Goal: Task Accomplishment & Management: Use online tool/utility

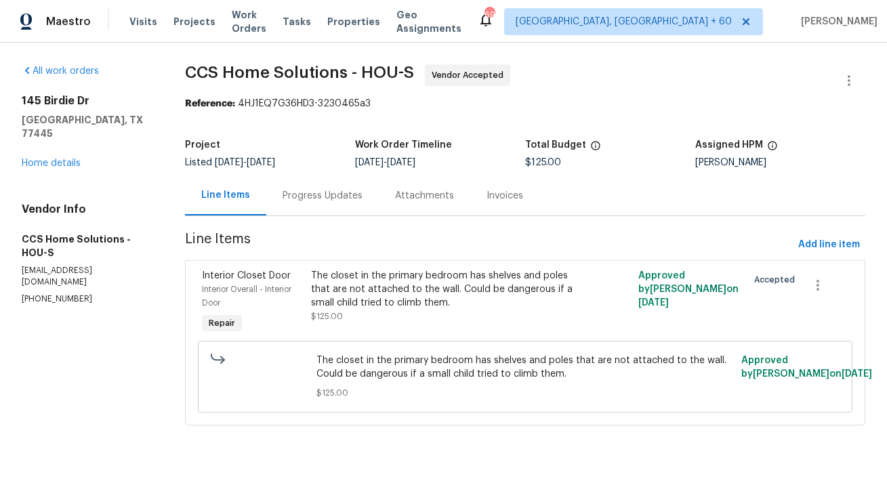
click at [342, 205] on div "Progress Updates" at bounding box center [322, 196] width 113 height 40
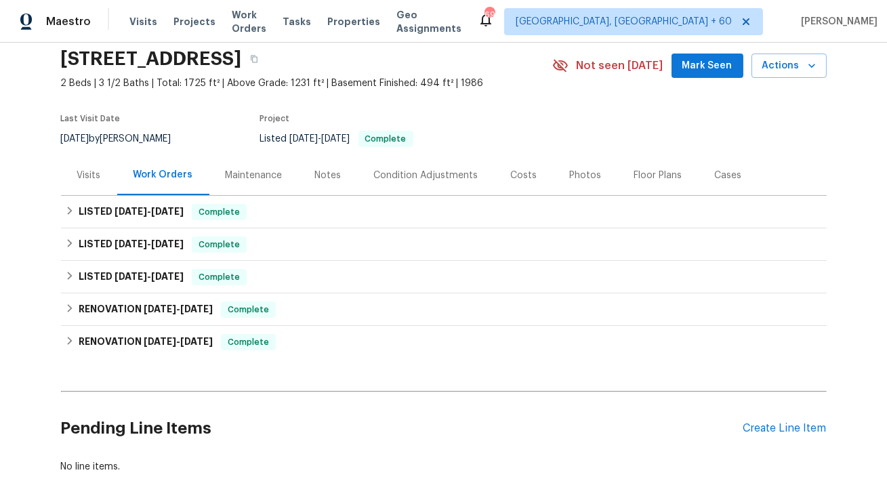
scroll to position [115, 0]
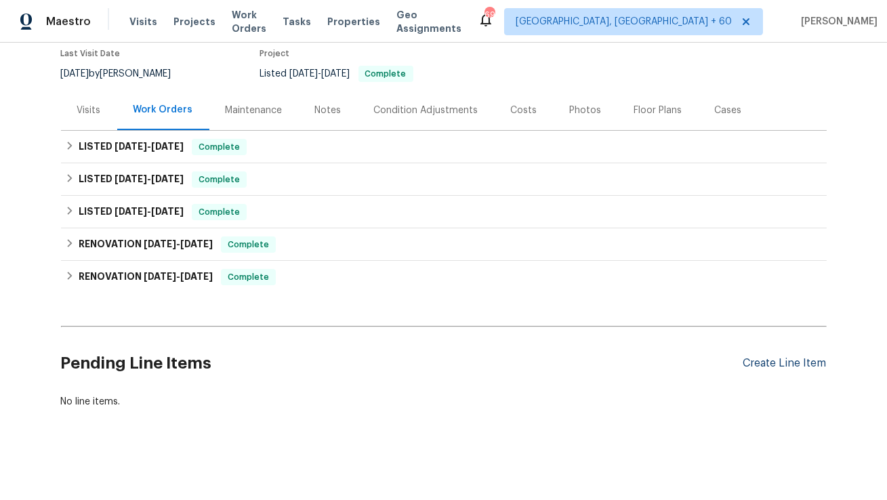
click at [761, 361] on div "Create Line Item" at bounding box center [784, 363] width 83 height 13
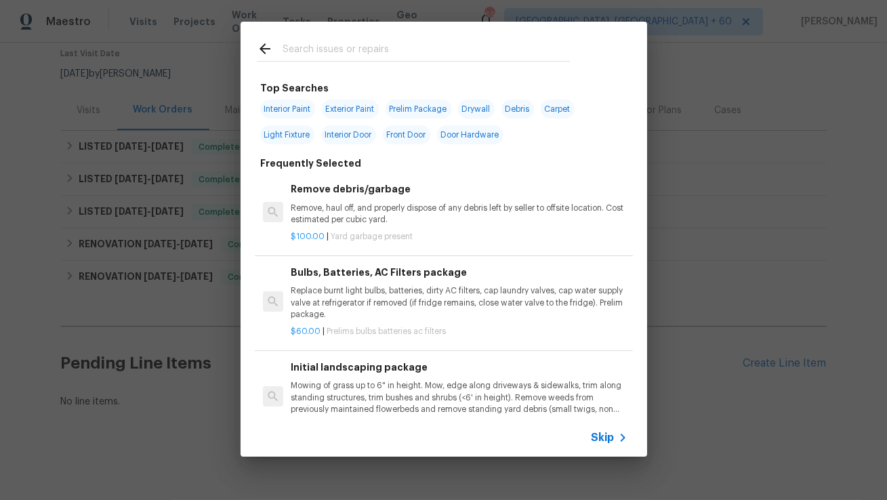
click at [596, 436] on span "Skip" at bounding box center [603, 438] width 23 height 14
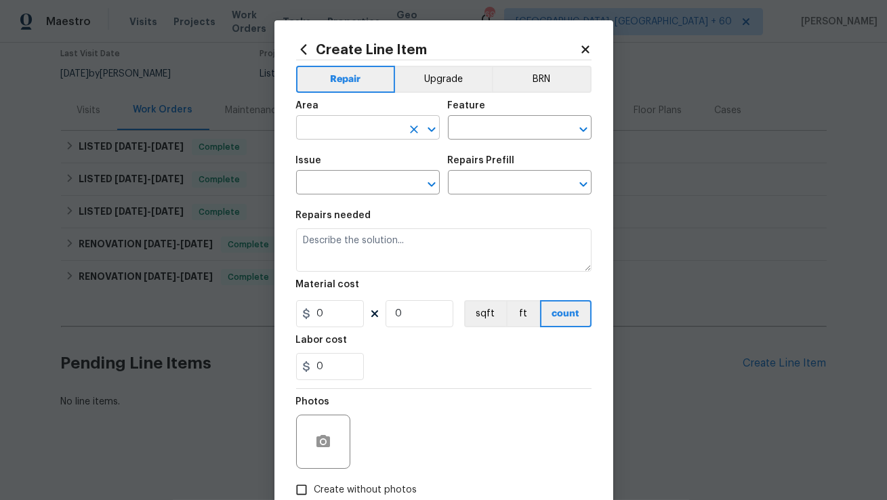
click at [344, 123] on input "text" at bounding box center [349, 129] width 106 height 21
type input "Finished basement"
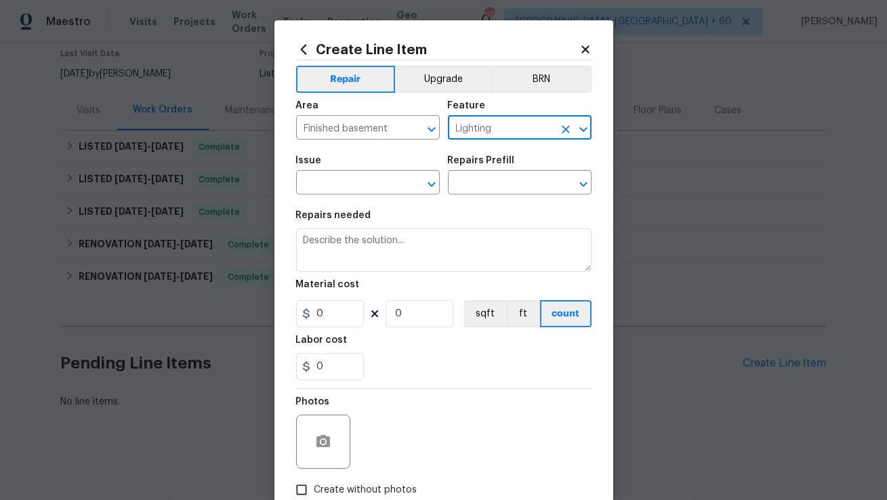
type input "Lighting"
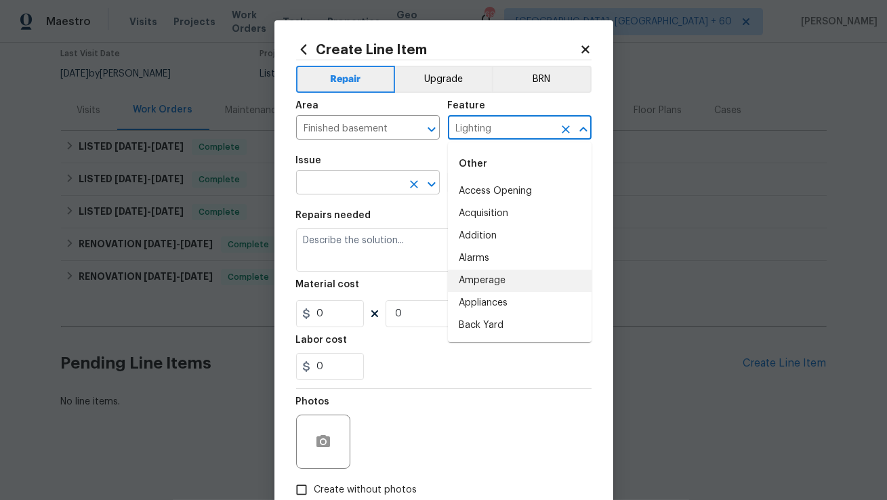
click at [396, 180] on input "text" at bounding box center [349, 183] width 106 height 21
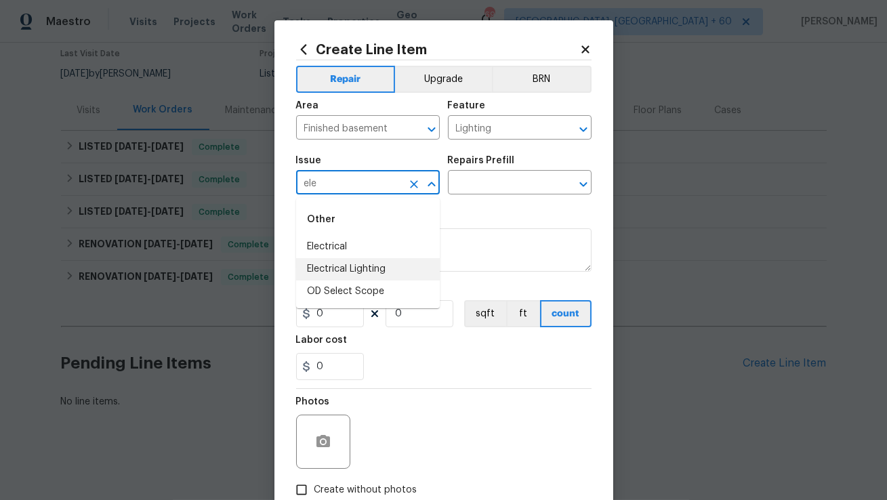
click at [365, 264] on li "Electrical Lighting" at bounding box center [368, 269] width 144 height 22
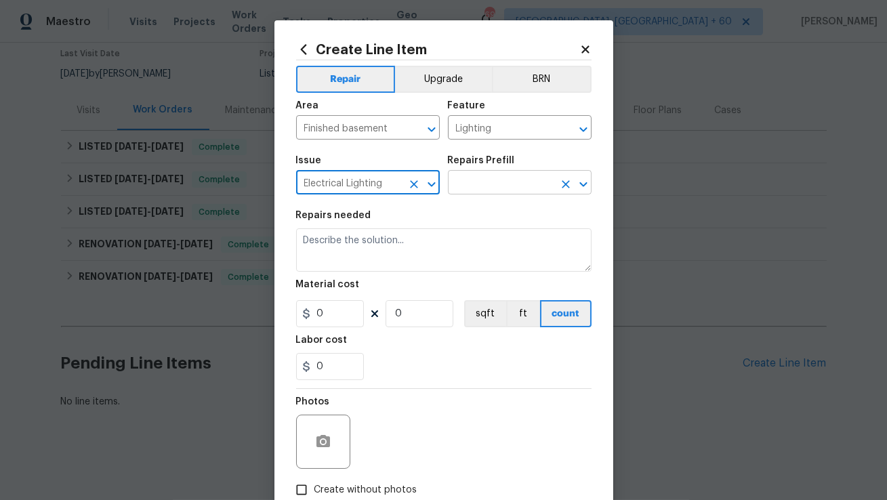
type input "Electrical Lighting"
click at [474, 185] on input "text" at bounding box center [501, 183] width 106 height 21
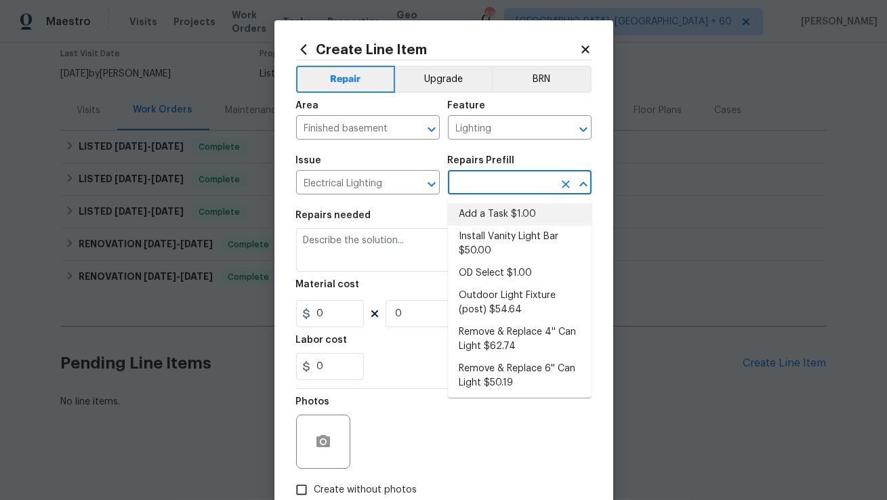
click at [477, 211] on li "Add a Task $1.00" at bounding box center [520, 214] width 144 height 22
type input "Add a Task $1.00"
type textarea "HPM to detail"
type input "1"
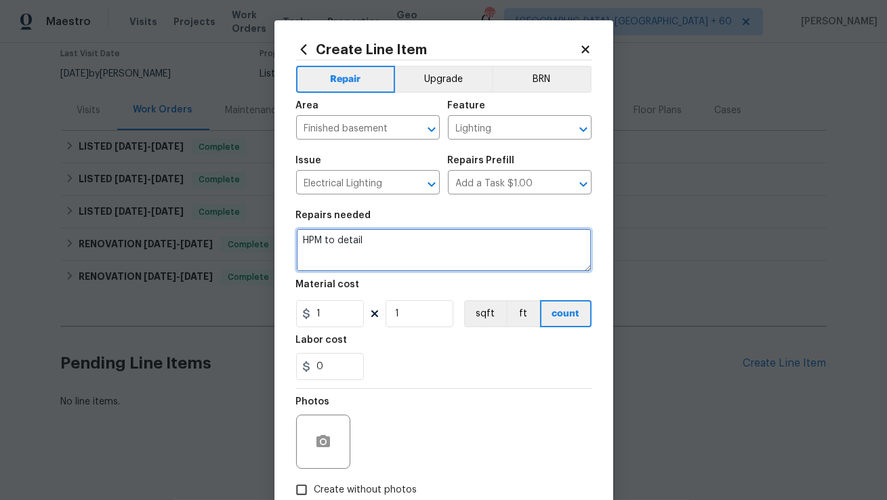
click at [409, 258] on textarea "HPM to detail" at bounding box center [443, 249] width 295 height 43
paste textarea "Feedback received that there is no light in the basement. Please identify the i…"
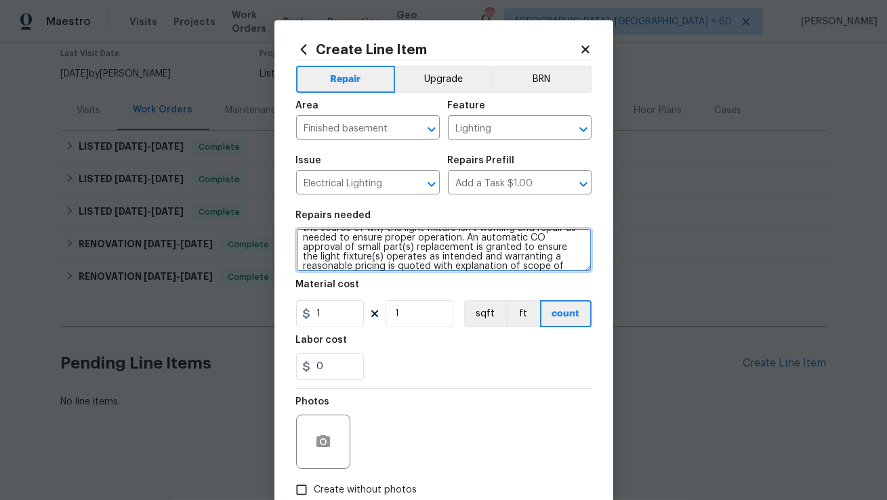
scroll to position [17, 0]
type textarea "Feedback received that there is no light in the basement. Please identify the i…"
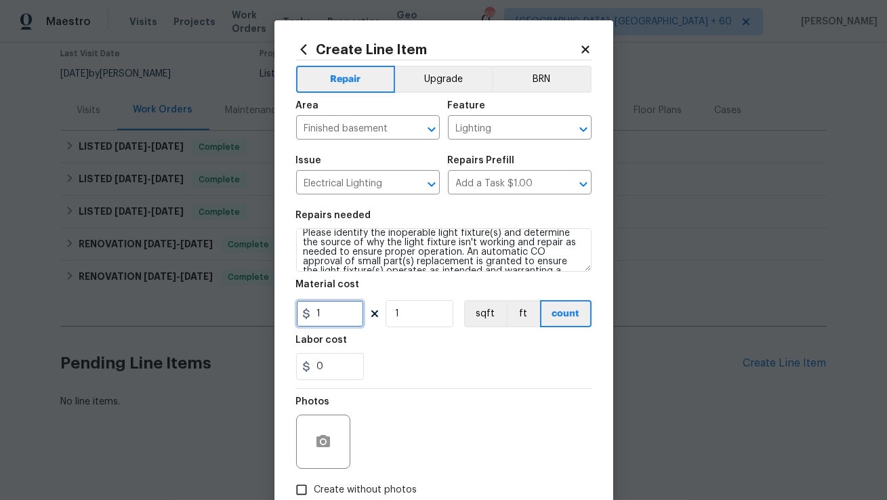
click at [340, 319] on input "1" at bounding box center [330, 313] width 68 height 27
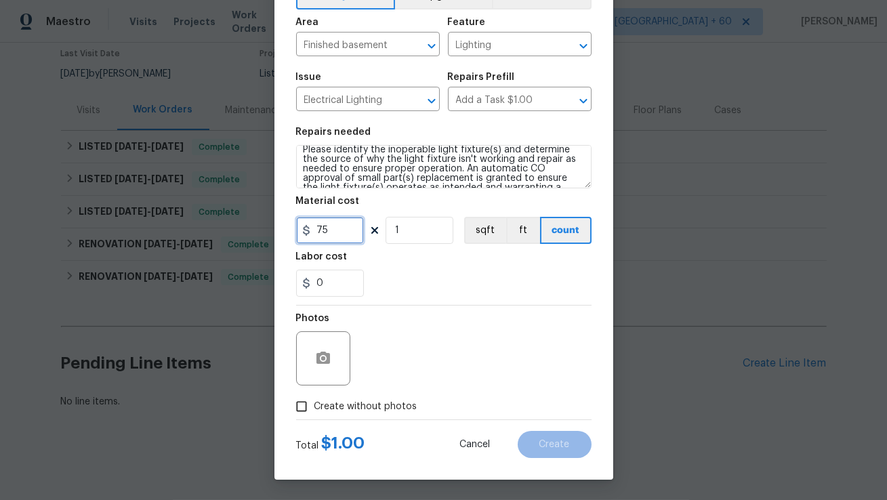
type input "75"
click at [331, 365] on button "button" at bounding box center [323, 358] width 33 height 33
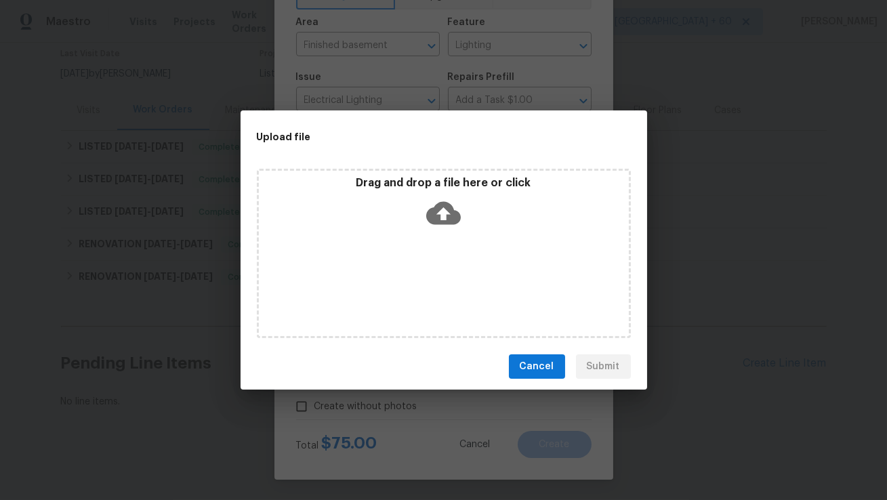
click at [449, 216] on icon at bounding box center [443, 213] width 35 height 23
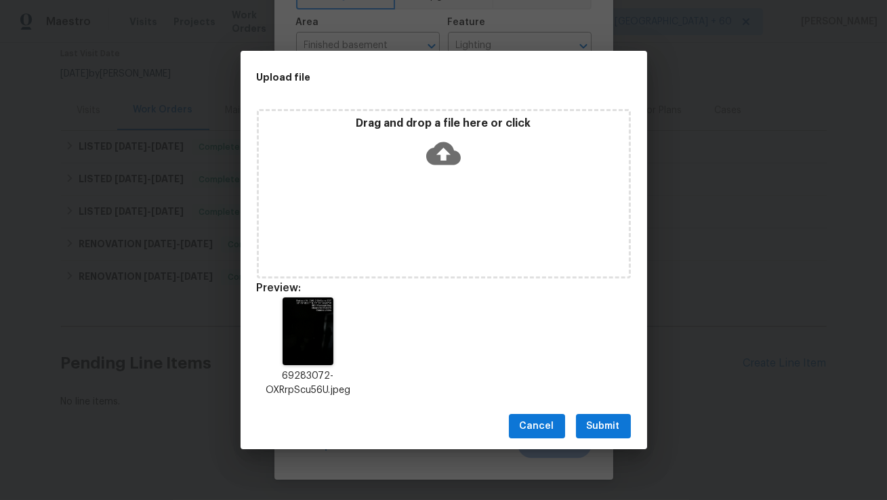
click at [593, 424] on span "Submit" at bounding box center [603, 426] width 33 height 17
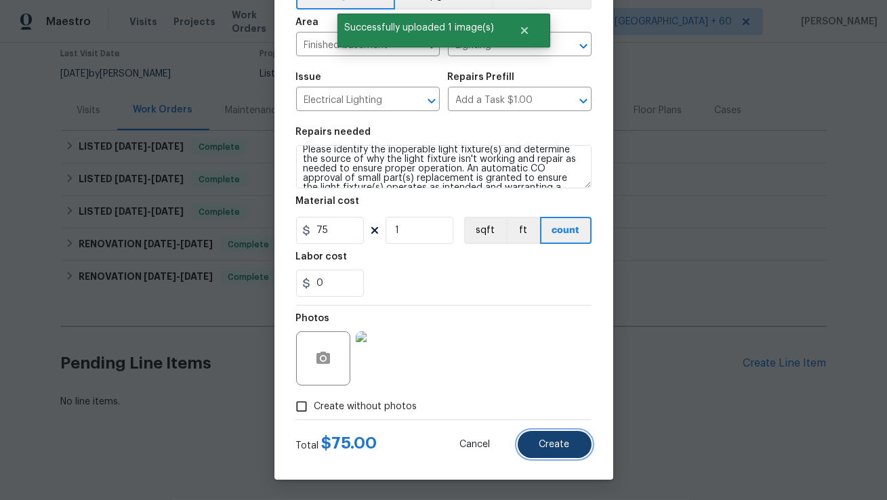
click at [570, 446] on button "Create" at bounding box center [555, 444] width 74 height 27
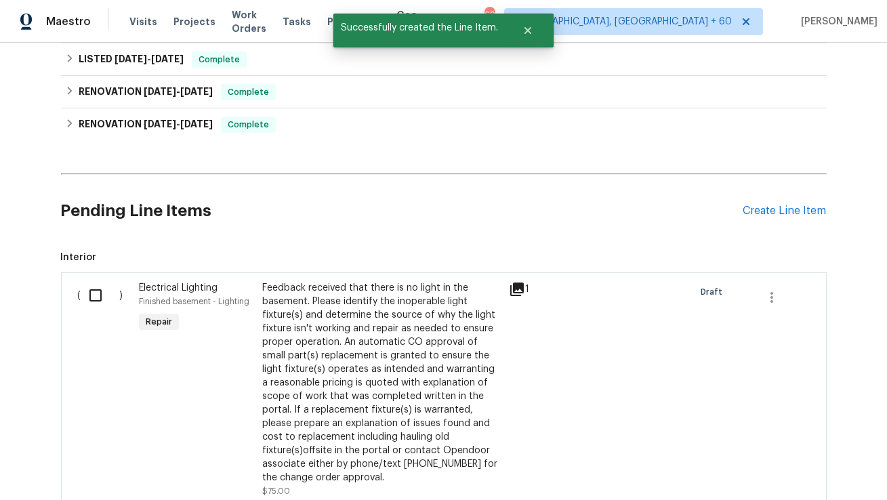
scroll to position [366, 0]
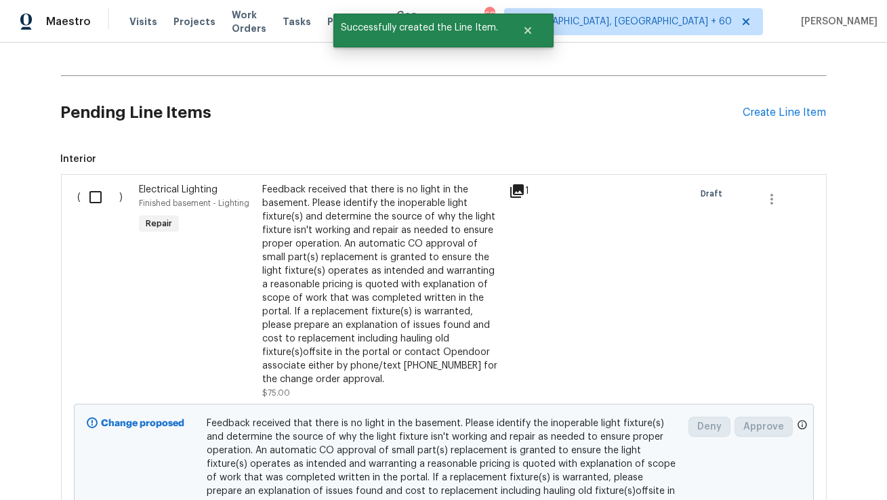
click at [97, 196] on input "checkbox" at bounding box center [100, 197] width 39 height 28
checkbox input "true"
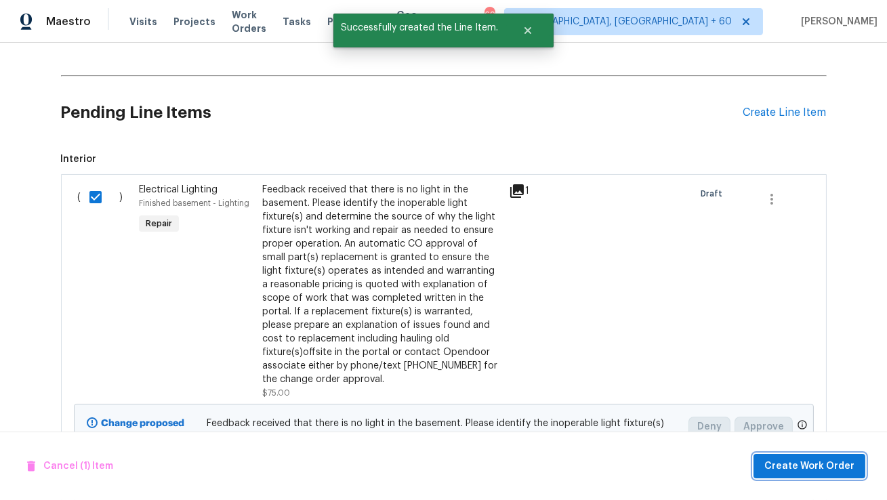
click at [775, 464] on span "Create Work Order" at bounding box center [809, 466] width 90 height 17
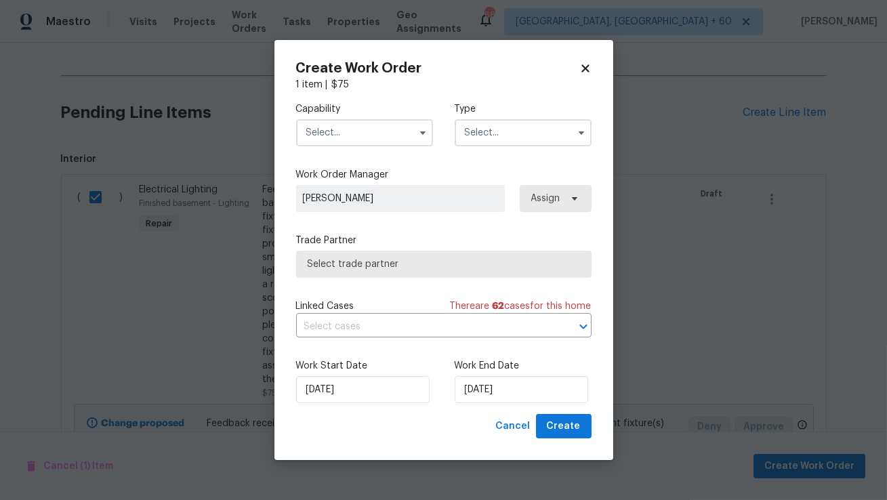
click at [367, 140] on input "text" at bounding box center [364, 132] width 137 height 27
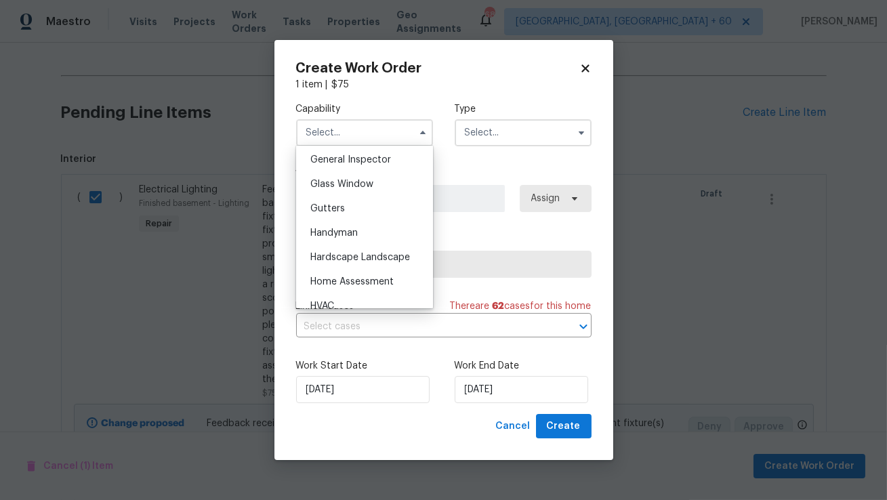
scroll to position [676, 0]
click at [367, 224] on div "Handyman" at bounding box center [365, 230] width 130 height 24
type input "Handyman"
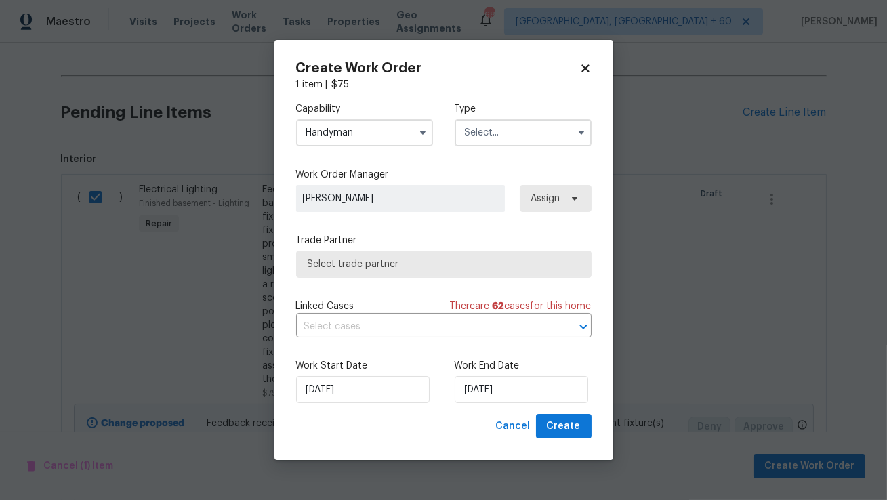
click at [509, 116] on div "Type" at bounding box center [523, 124] width 137 height 44
click at [495, 131] on input "text" at bounding box center [523, 132] width 137 height 27
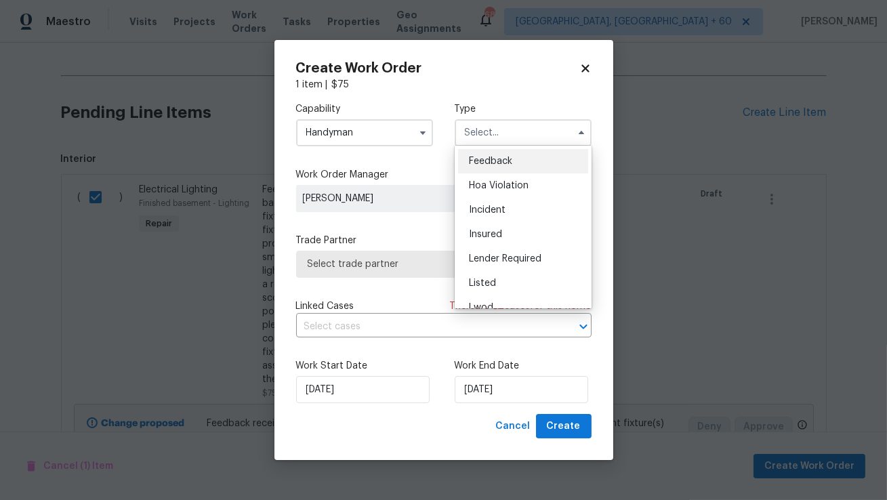
click at [493, 165] on span "Feedback" at bounding box center [490, 161] width 43 height 9
type input "Feedback"
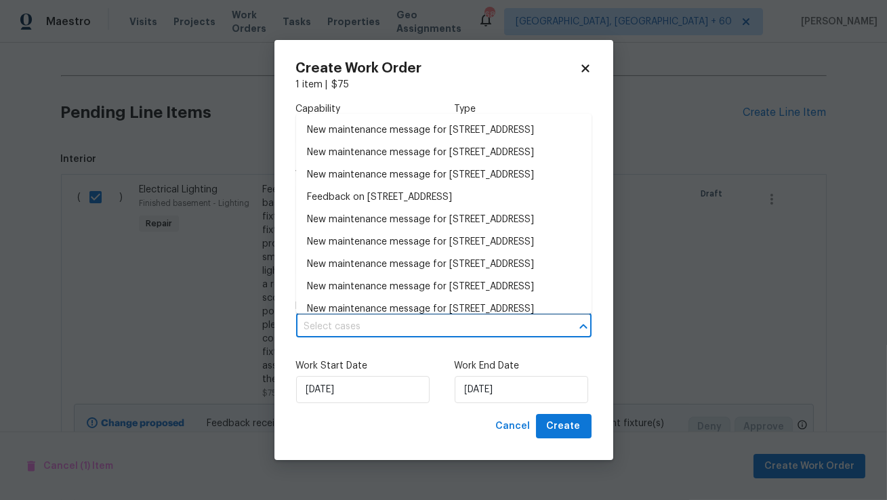
click at [399, 324] on input "text" at bounding box center [425, 327] width 258 height 21
click at [403, 362] on label "Work Start Date" at bounding box center [364, 366] width 137 height 14
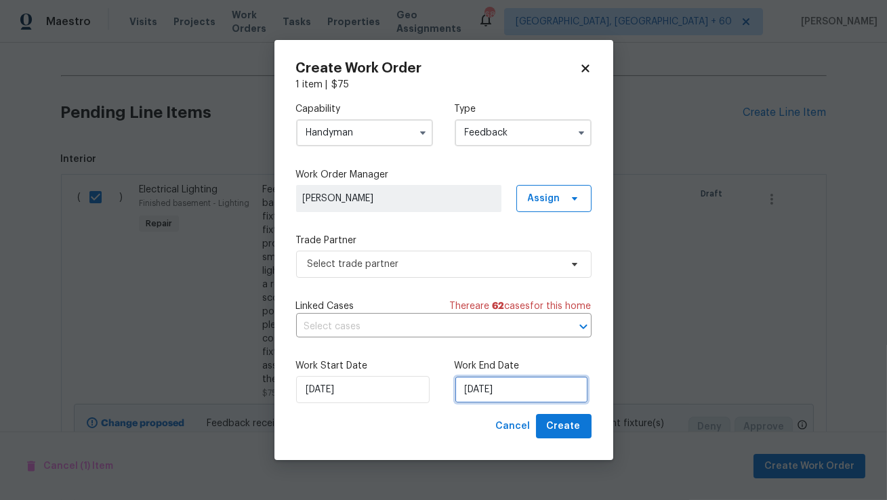
click at [474, 390] on input "23/09/2025" at bounding box center [522, 389] width 134 height 27
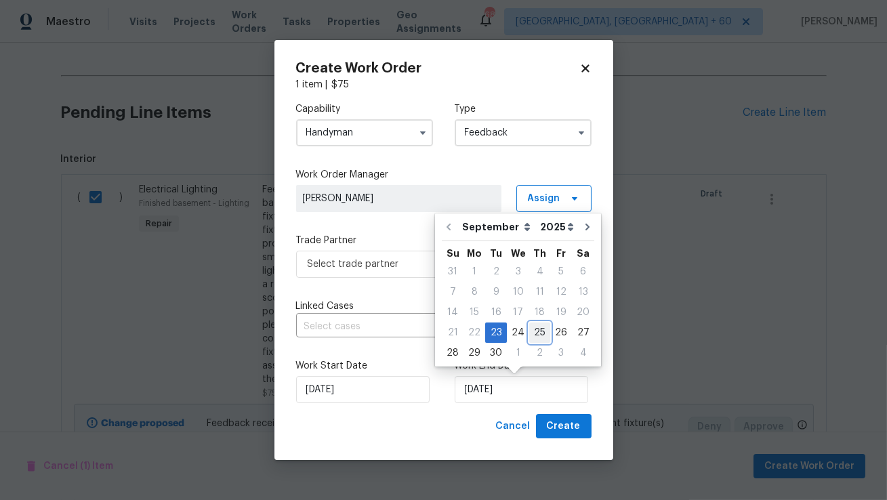
click at [535, 334] on div "25" at bounding box center [539, 332] width 21 height 19
type input "25/09/2025"
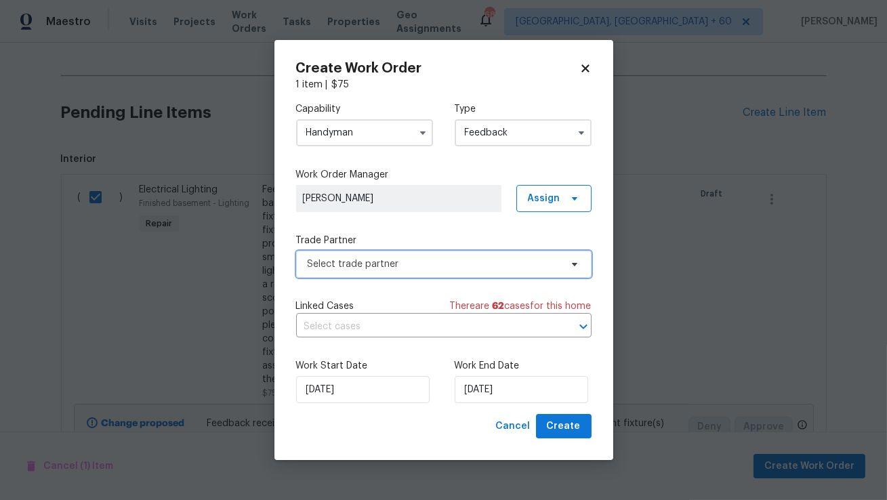
click at [383, 260] on span "Select trade partner" at bounding box center [434, 265] width 253 height 14
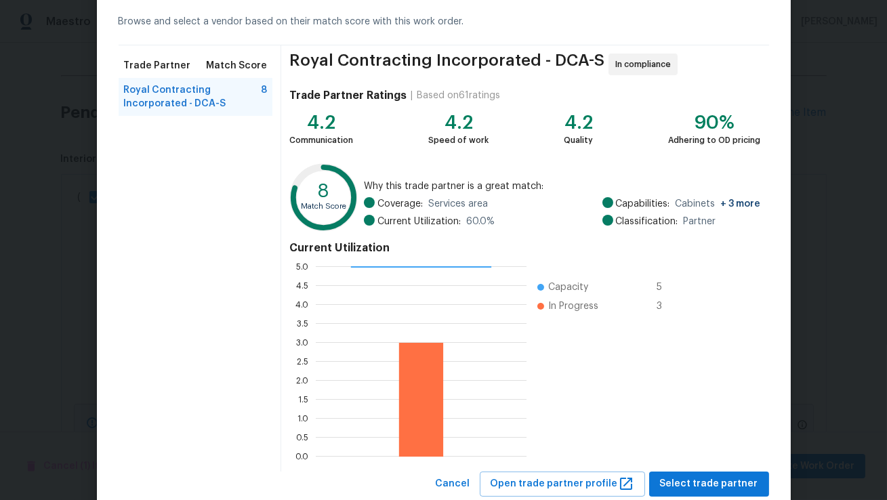
scroll to position [98, 0]
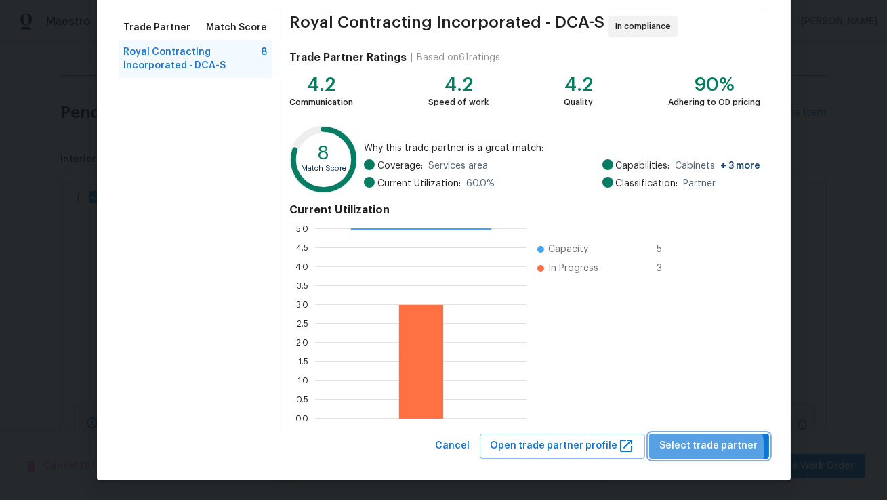
click at [712, 449] on span "Select trade partner" at bounding box center [709, 446] width 98 height 17
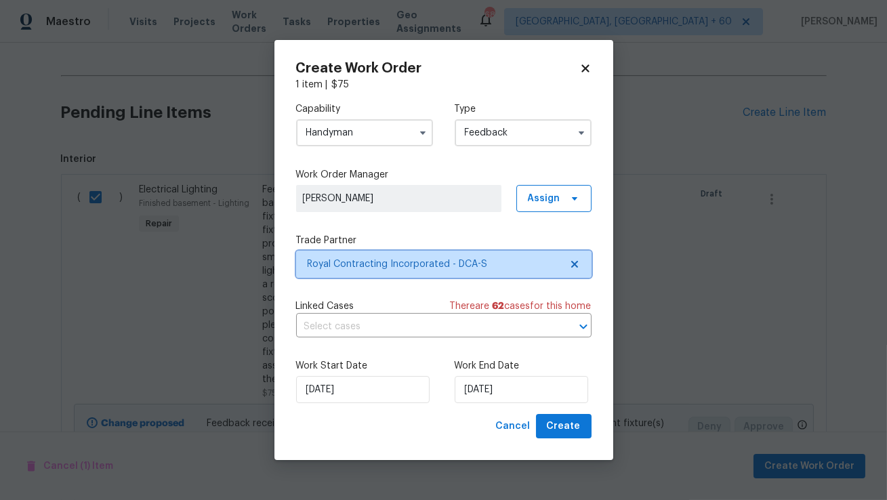
scroll to position [0, 0]
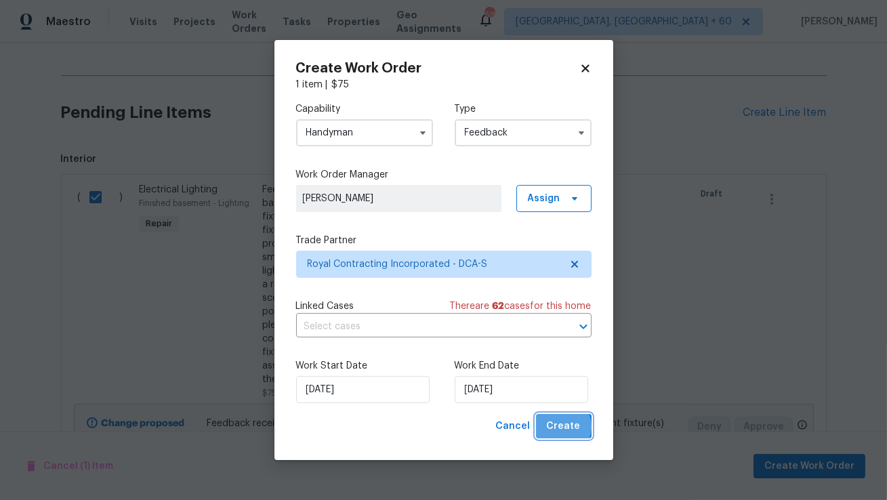
click at [560, 427] on span "Create" at bounding box center [564, 426] width 34 height 17
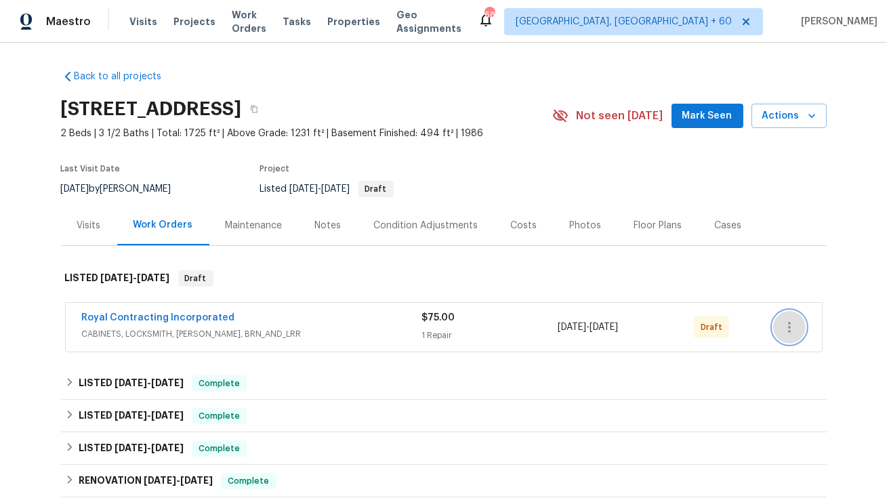
click at [791, 321] on icon "button" at bounding box center [789, 327] width 16 height 16
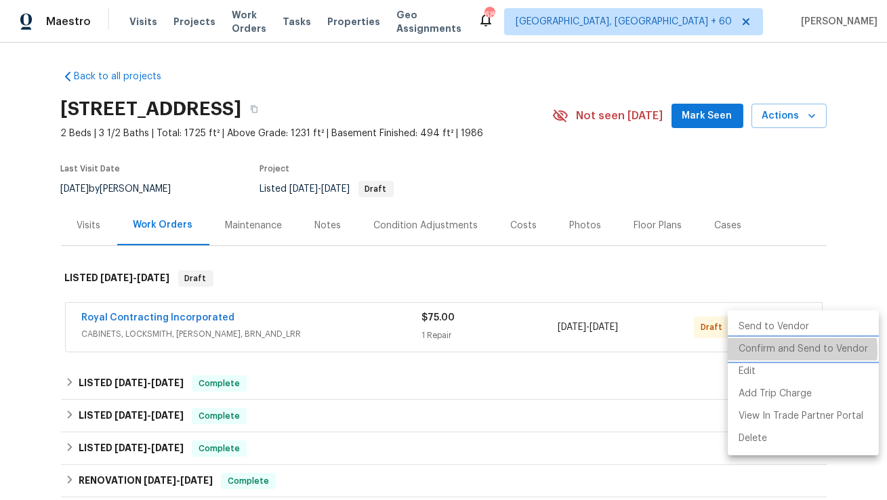
click at [773, 351] on li "Confirm and Send to Vendor" at bounding box center [803, 349] width 151 height 22
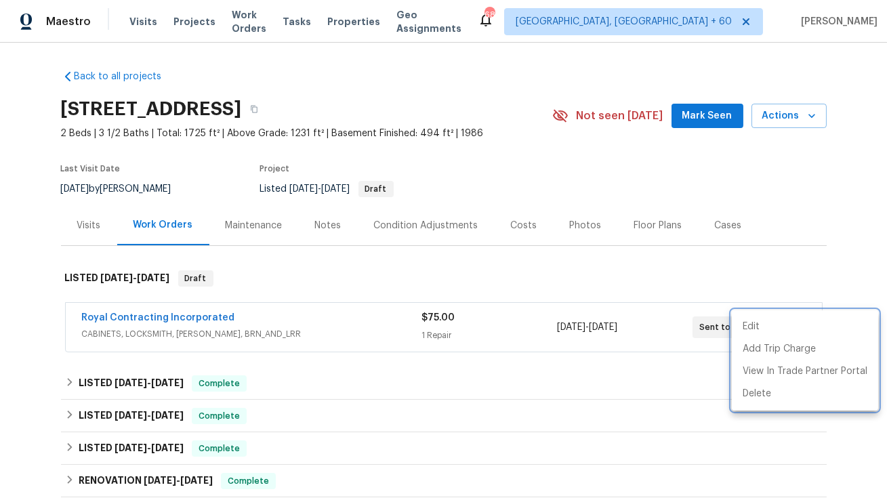
click at [155, 316] on div at bounding box center [443, 250] width 887 height 500
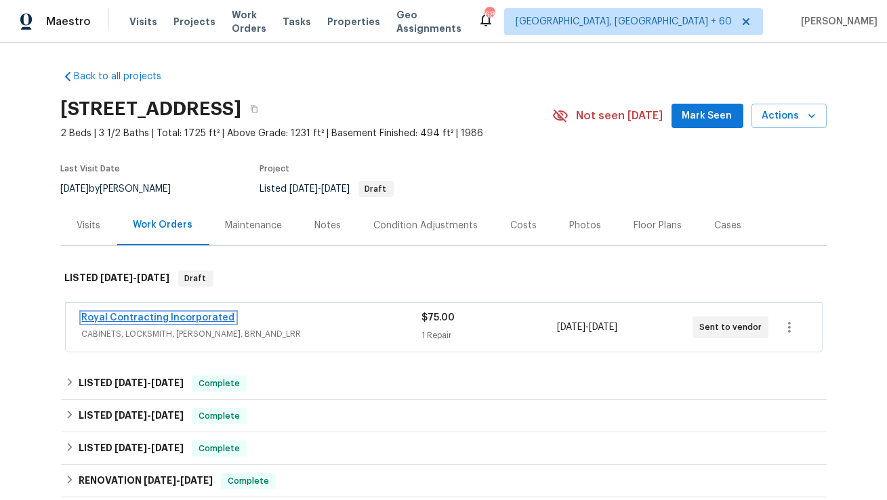
click at [173, 318] on link "Royal Contracting Incorporated" at bounding box center [158, 317] width 153 height 9
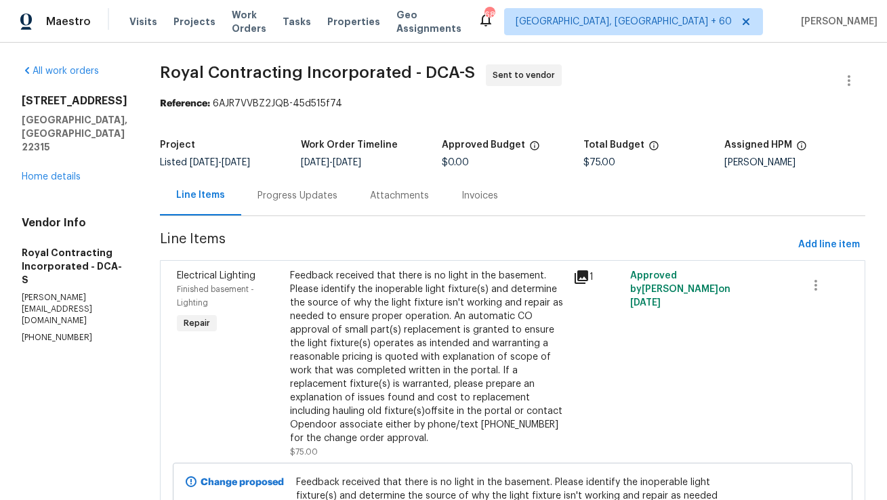
click at [302, 192] on div "Progress Updates" at bounding box center [298, 196] width 80 height 14
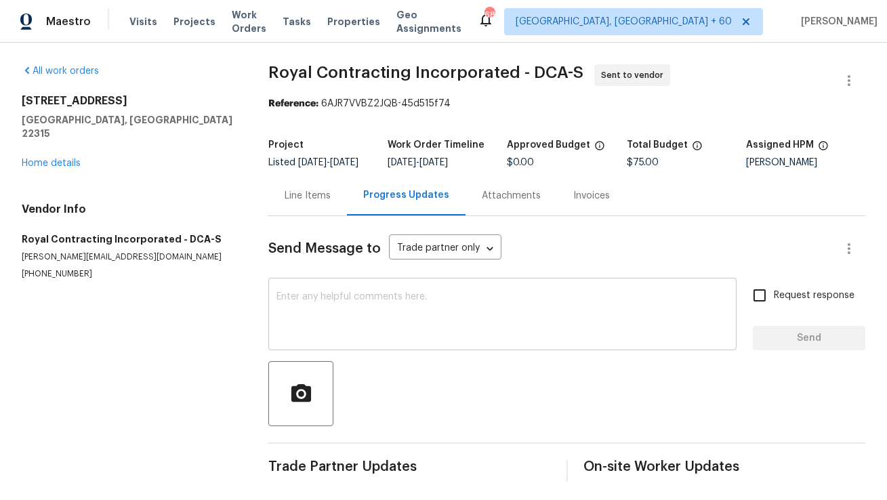
click at [383, 312] on textarea at bounding box center [503, 315] width 452 height 47
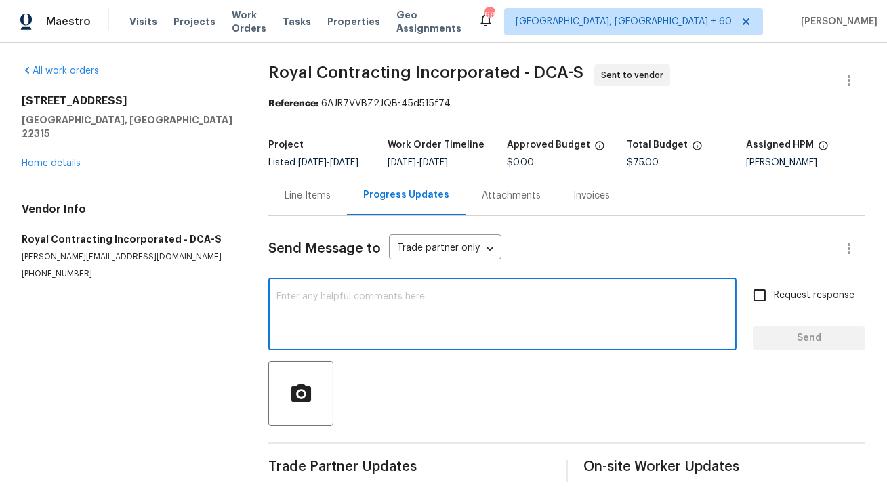
paste textarea "Hi, this is Anthony with Opendoor. I’m confirming you received the WO for the p…"
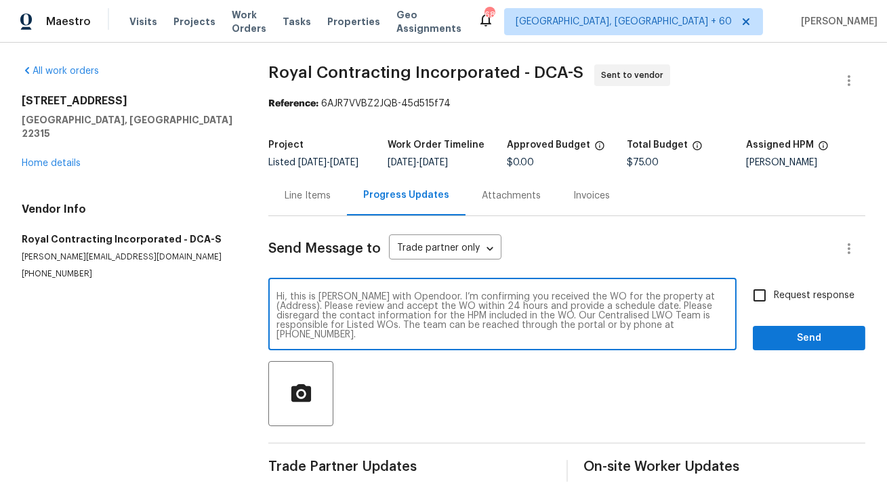
click at [687, 306] on textarea "Hi, this is Anthony with Opendoor. I’m confirming you received the WO for the p…" at bounding box center [503, 315] width 452 height 47
paste textarea "6631 Rockleigh Way, Alexandria, VA 22315"
type textarea "Hi, this is Anthony with Opendoor. I’m confirming you received the WO for the p…"
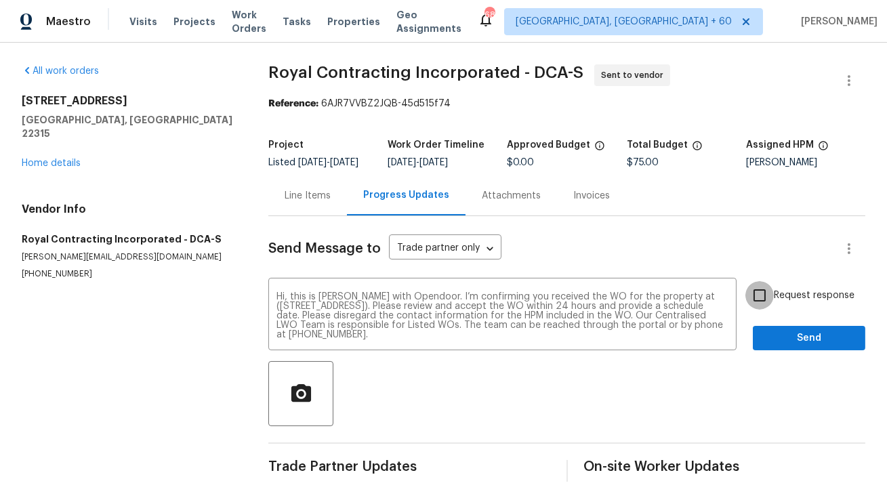
click at [760, 306] on input "Request response" at bounding box center [760, 295] width 28 height 28
checkbox input "true"
click at [796, 347] on span "Send" at bounding box center [809, 338] width 91 height 17
